Goal: Task Accomplishment & Management: Use online tool/utility

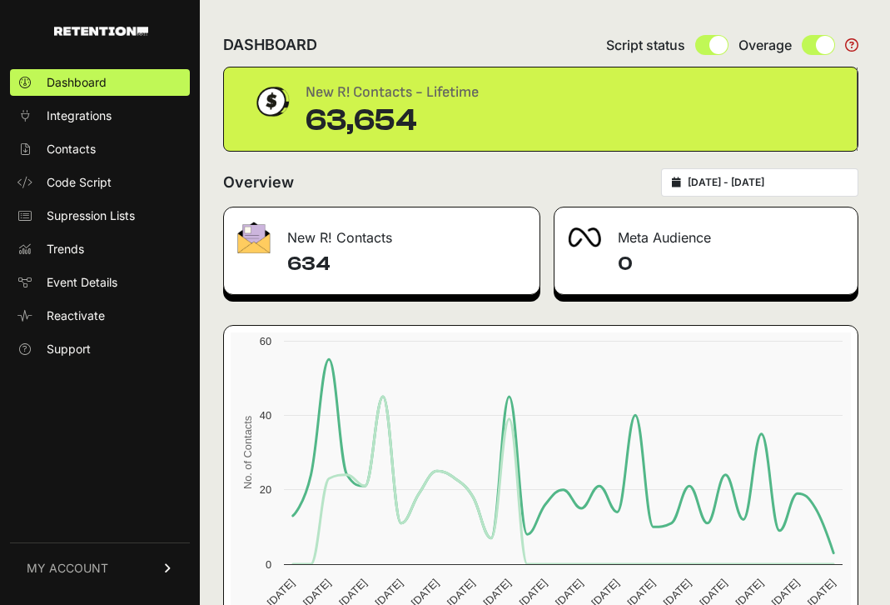
click at [70, 155] on span "Contacts" at bounding box center [71, 149] width 49 height 17
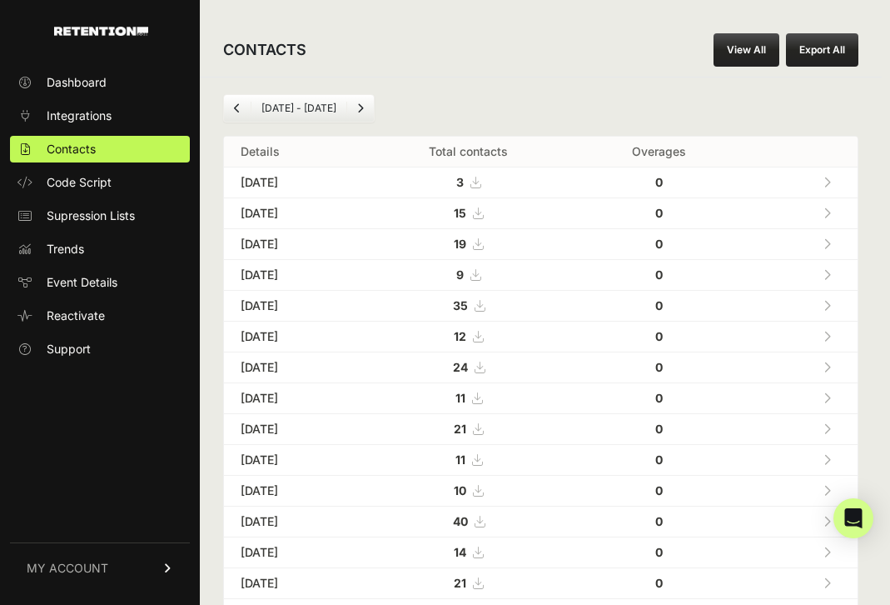
click at [754, 49] on link "View All" at bounding box center [747, 49] width 66 height 33
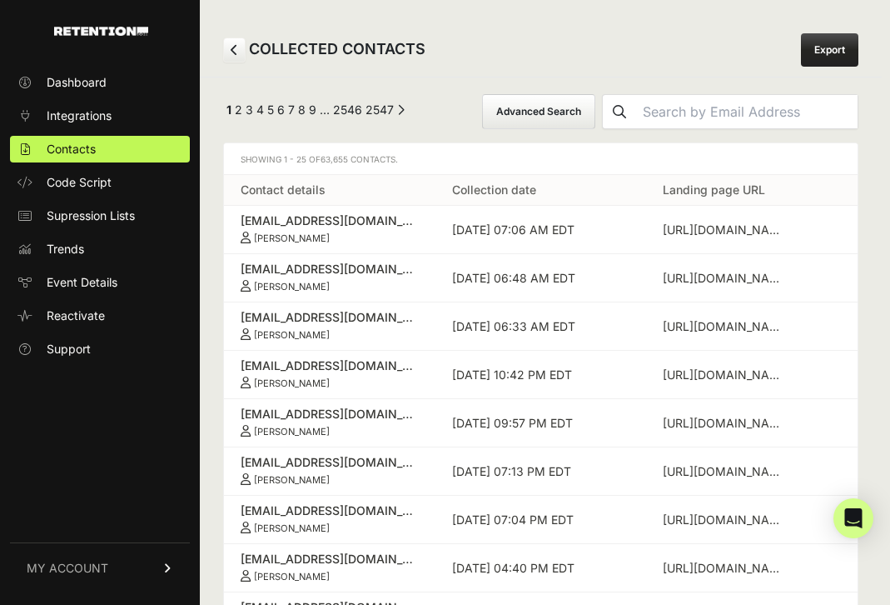
click at [596, 99] on button "Advanced Search" at bounding box center [538, 111] width 113 height 35
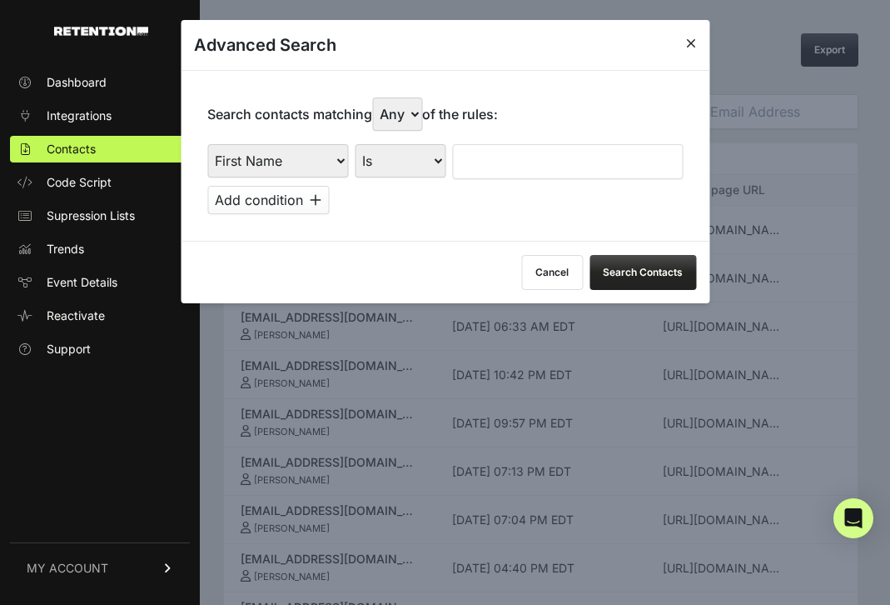
click at [331, 149] on select "First Name Last Name State City Email Email Domain Landing Domain Landing Page …" at bounding box center [277, 160] width 141 height 33
select select "file_date"
click at [207, 144] on select "First Name Last Name State City Email Email Domain Landing Domain Landing Page …" at bounding box center [277, 160] width 141 height 33
click at [397, 162] on select "Is on Is between" at bounding box center [401, 160] width 92 height 33
select select "is_between"
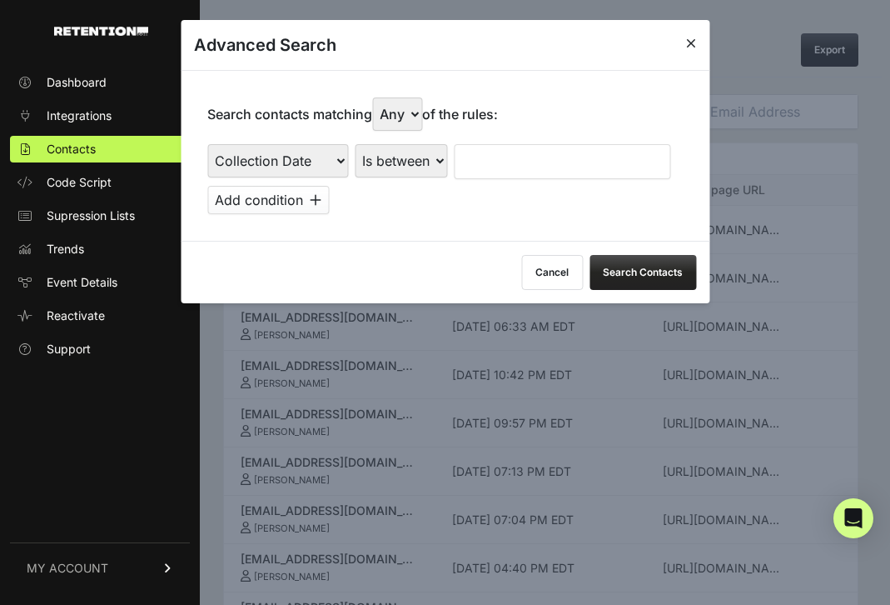
click at [355, 144] on select "Is on Is between" at bounding box center [401, 160] width 92 height 33
click at [500, 155] on input "text" at bounding box center [498, 161] width 88 height 35
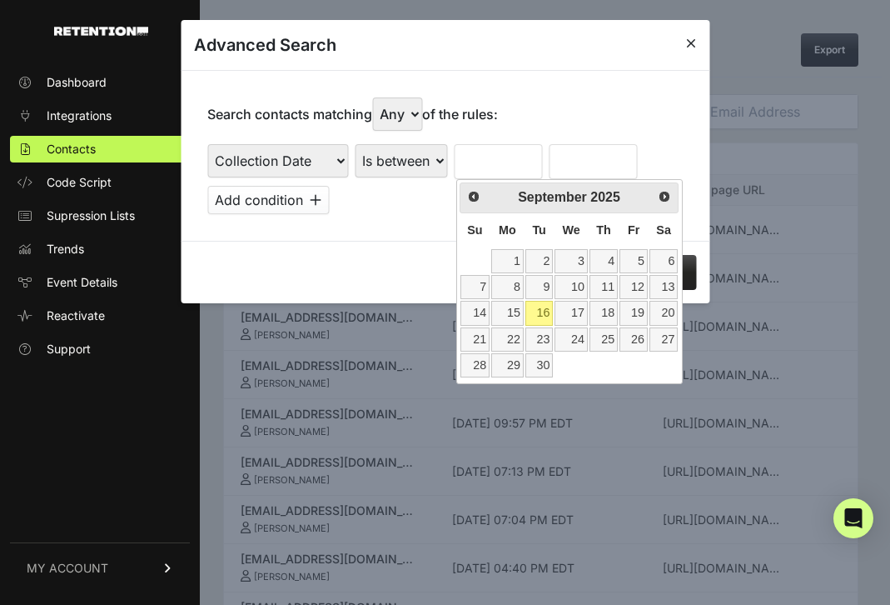
click at [469, 241] on th "Su" at bounding box center [475, 230] width 31 height 35
click at [545, 290] on link "9" at bounding box center [540, 287] width 28 height 24
type input "09/09/2025"
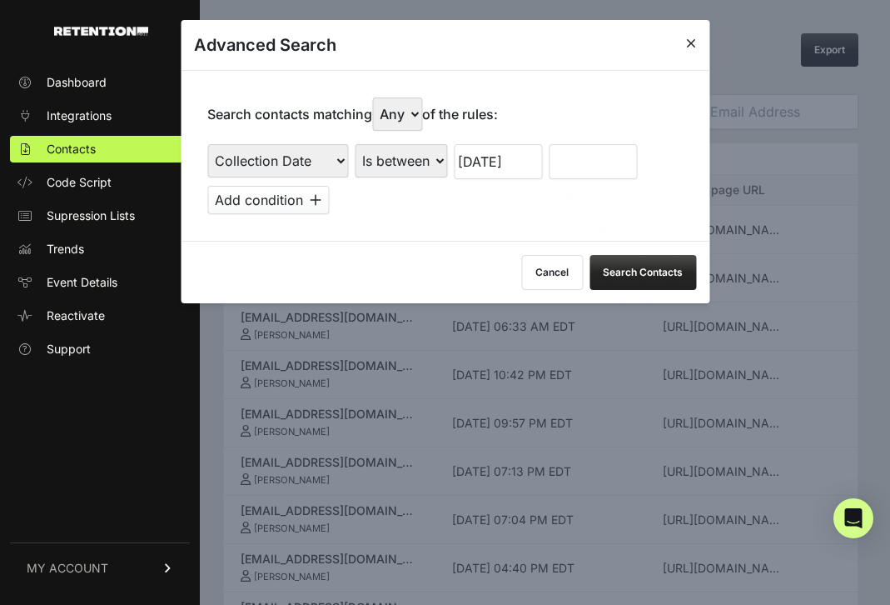
click at [594, 160] on input "text" at bounding box center [593, 161] width 88 height 35
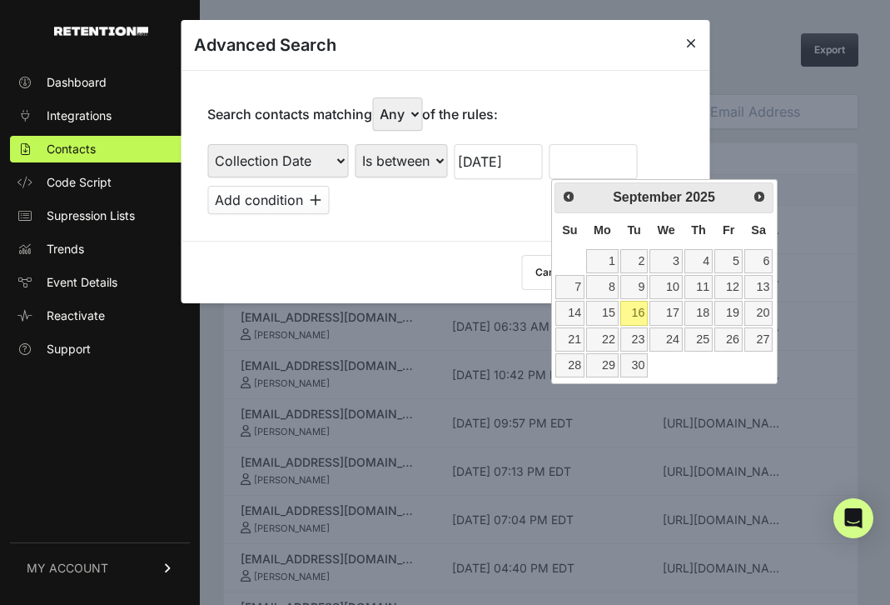
click at [564, 256] on table "Su Mo Tu We Th Fr Sa 1 2 3 4 5 6 7 8 9 10 11 12 13 14 15 16 17 18 19 20 21 22 2…" at bounding box center [665, 296] width 220 height 166
click at [636, 318] on link "16" at bounding box center [635, 313] width 28 height 24
type input "09/16/2025"
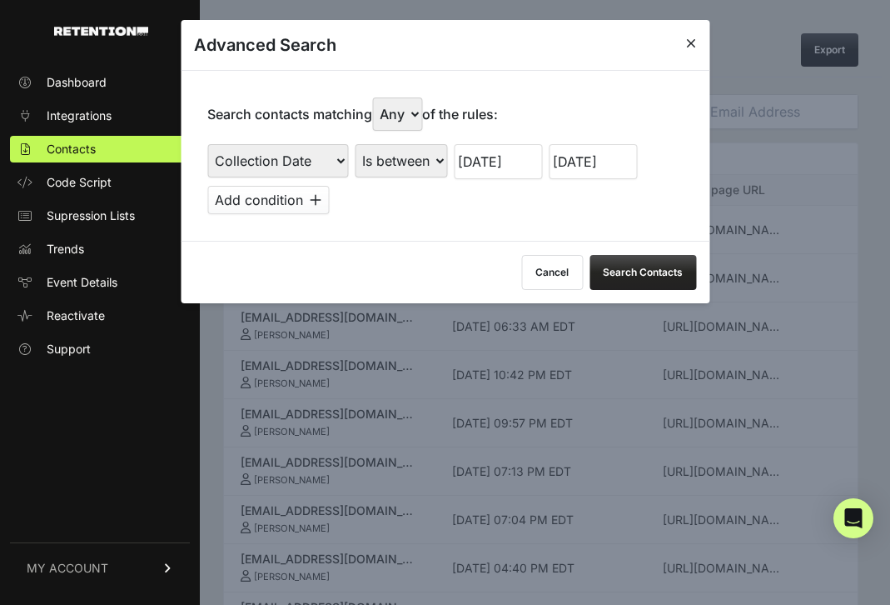
click at [651, 270] on button "Search Contacts" at bounding box center [643, 272] width 107 height 35
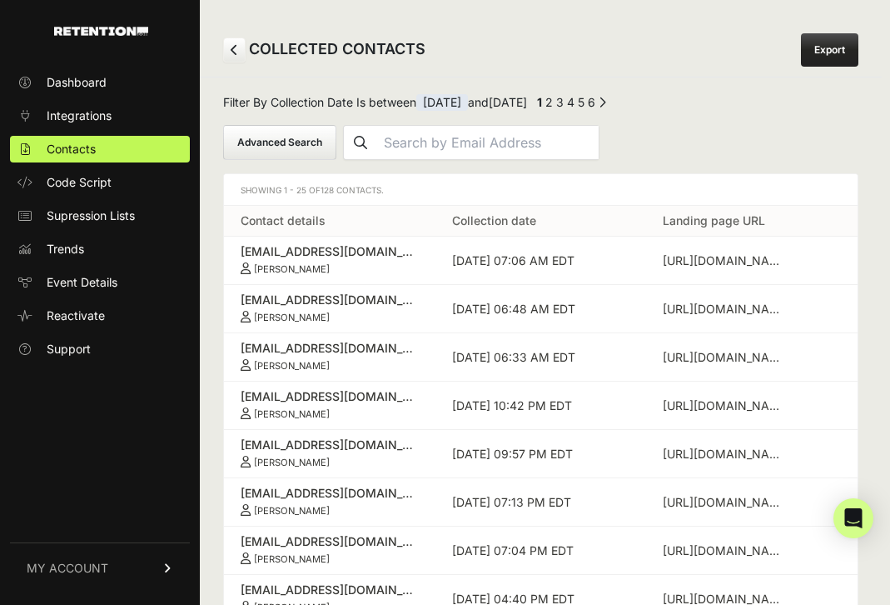
click at [835, 51] on link "Export" at bounding box center [829, 49] width 57 height 33
